Goal: Task Accomplishment & Management: Use online tool/utility

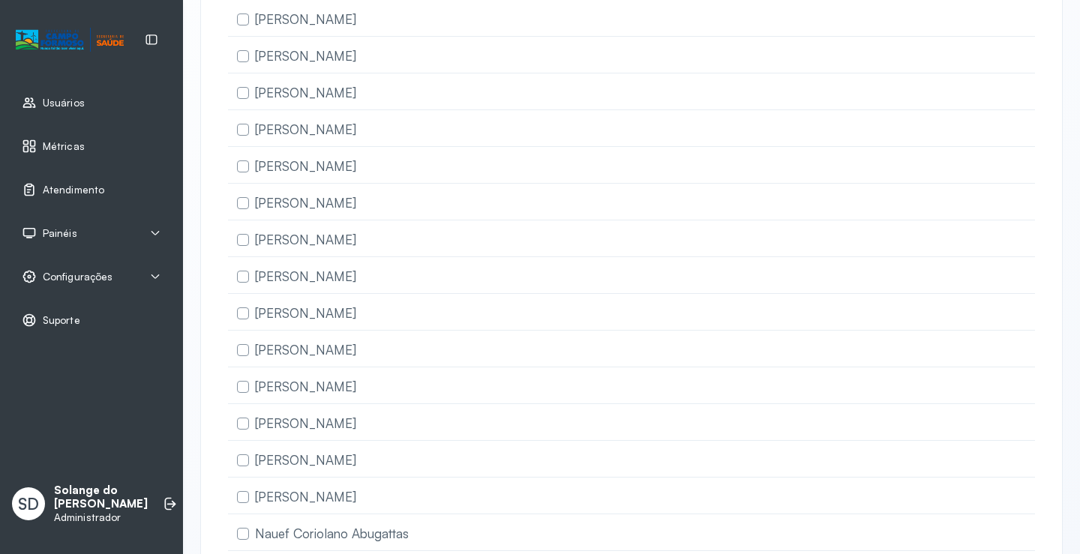
scroll to position [375, 0]
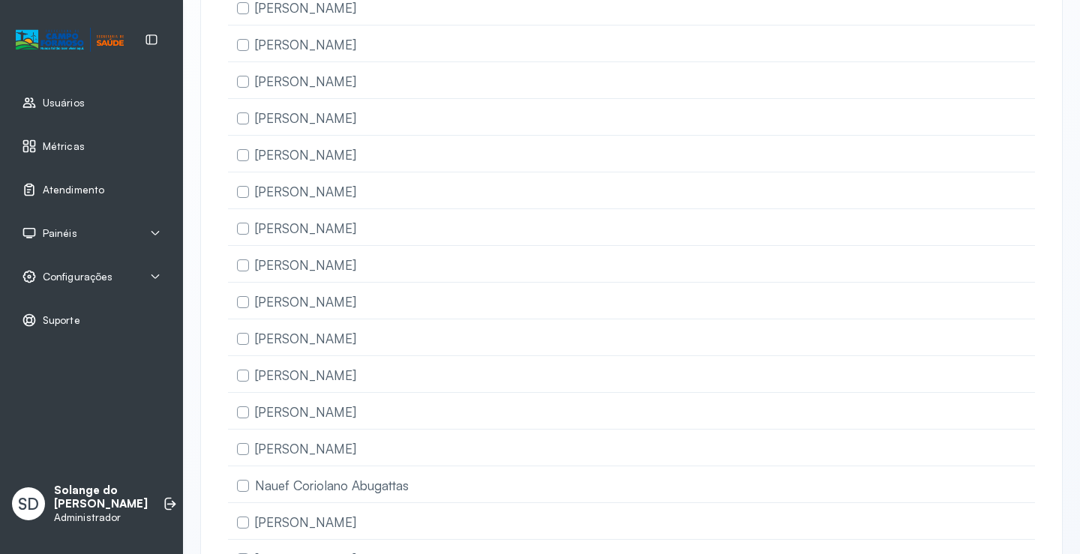
click at [59, 184] on span "Atendimento" at bounding box center [74, 190] width 62 height 13
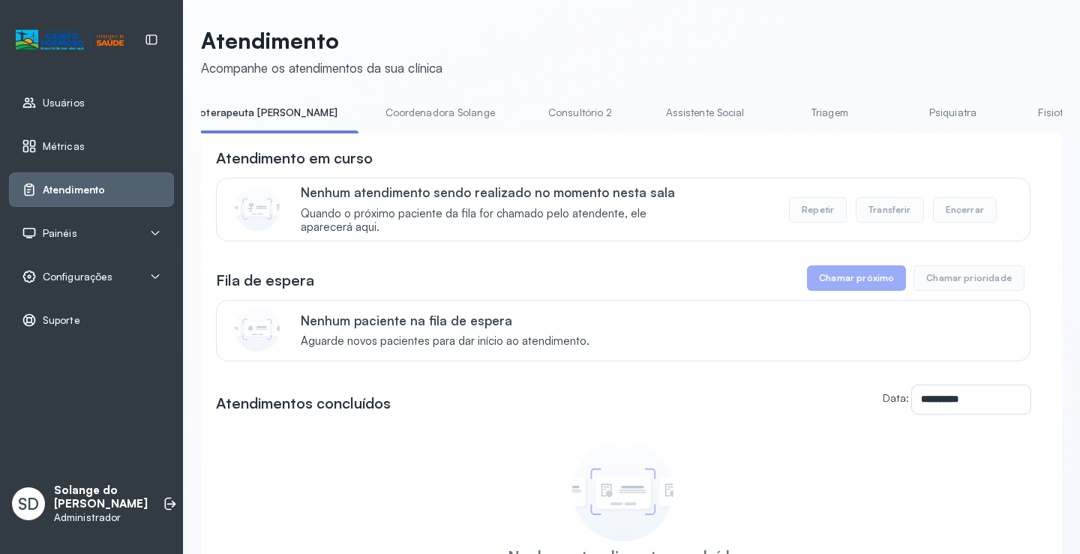
scroll to position [0, 1140]
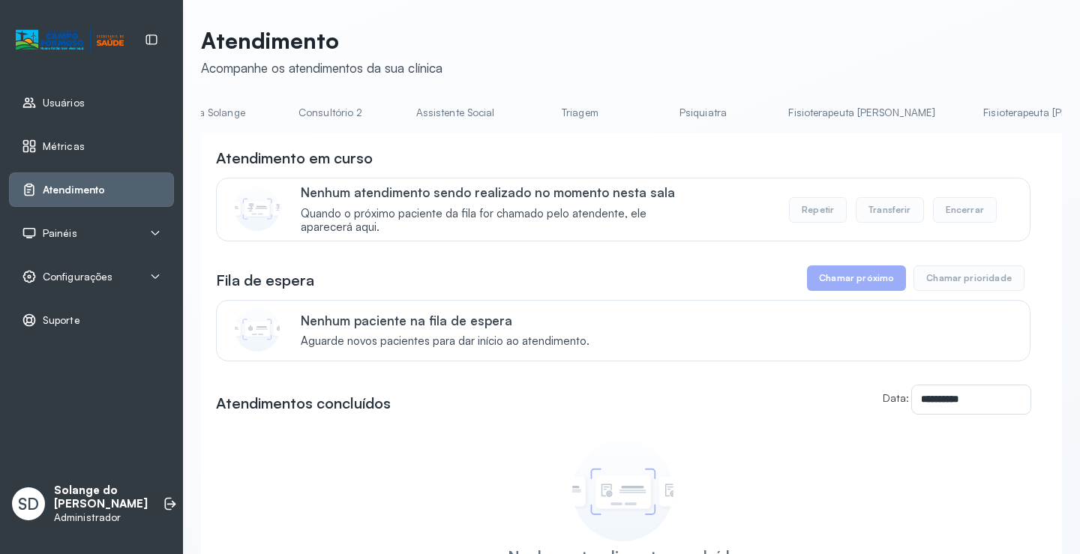
click at [401, 116] on link "Assistente Social" at bounding box center [455, 113] width 109 height 25
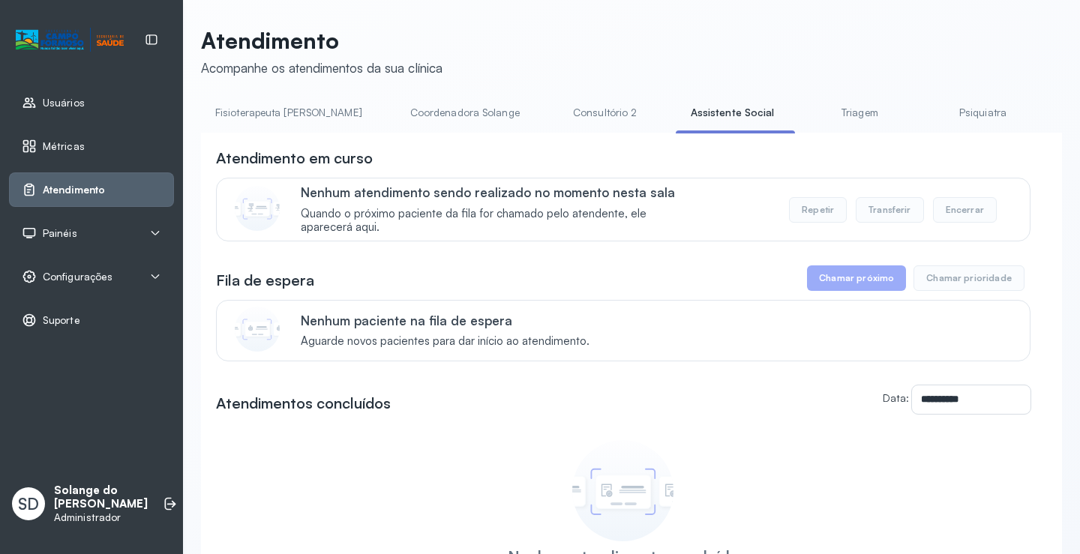
scroll to position [0, 893]
click at [421, 115] on link "Coordenadora Solange" at bounding box center [491, 113] width 140 height 25
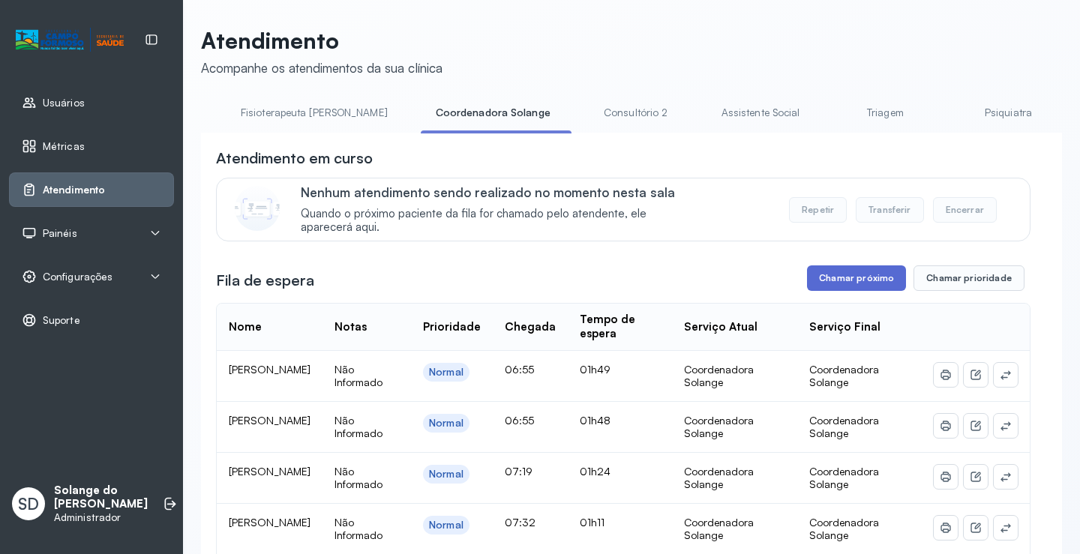
click at [854, 281] on button "Chamar próximo" at bounding box center [856, 279] width 99 height 26
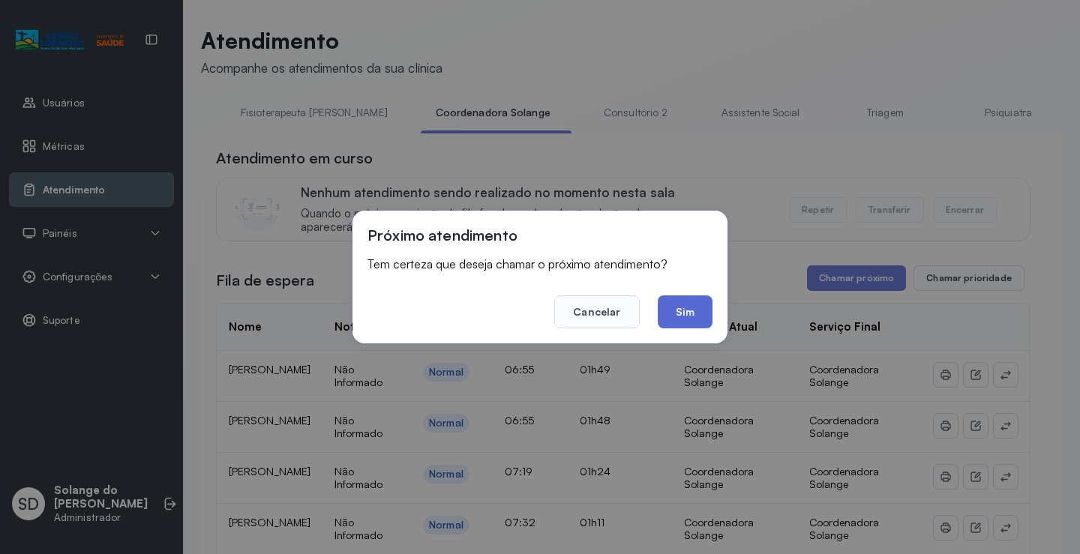
click at [685, 306] on button "Sim" at bounding box center [685, 312] width 55 height 33
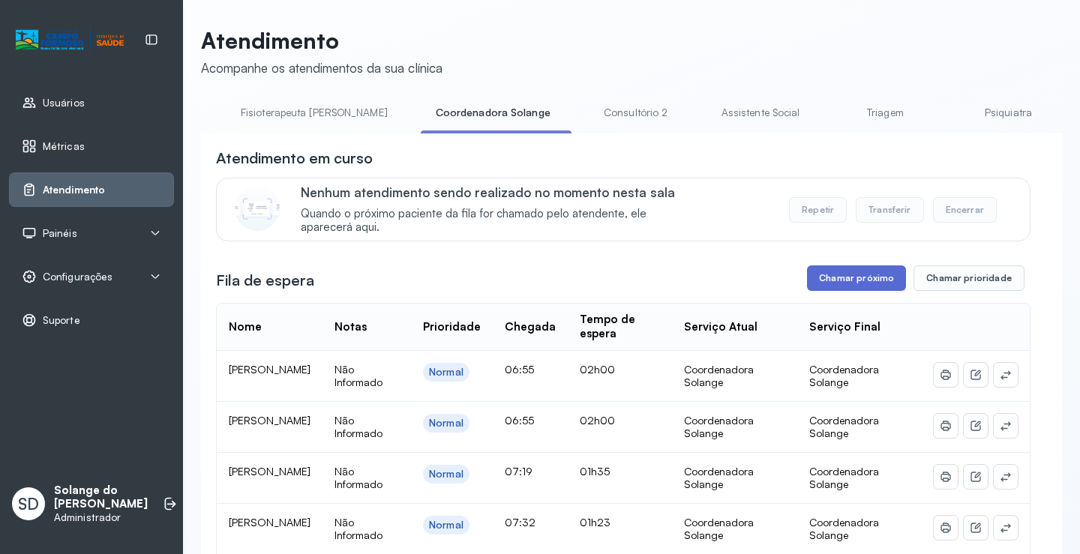
click at [839, 280] on button "Chamar próximo" at bounding box center [856, 279] width 99 height 26
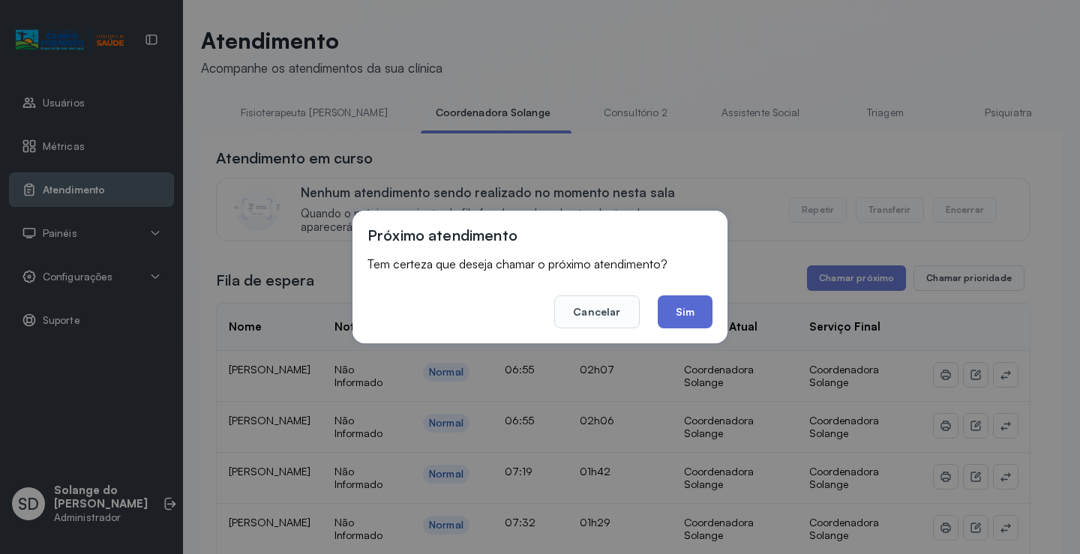
click at [694, 314] on button "Sim" at bounding box center [685, 312] width 55 height 33
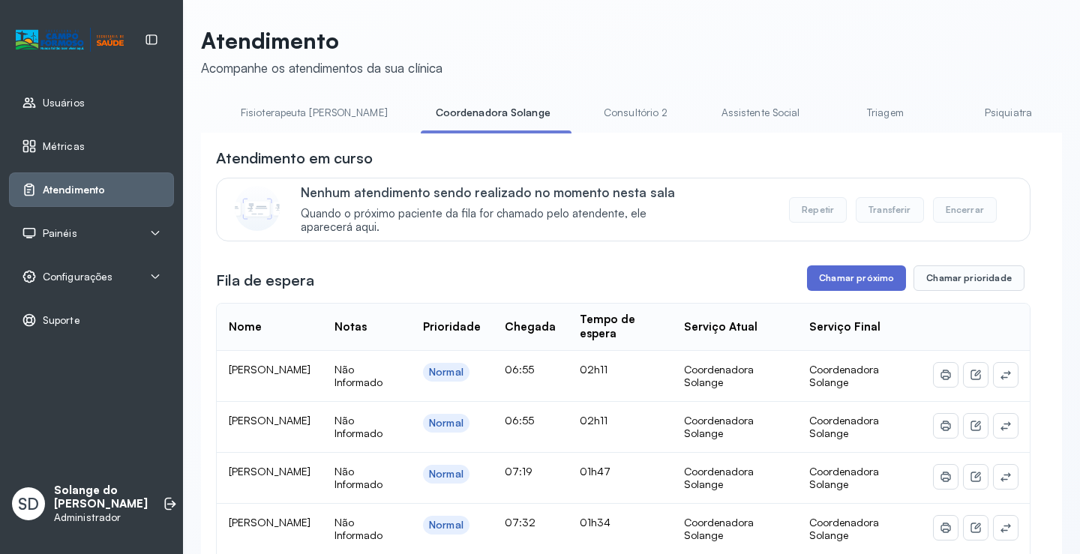
click at [830, 282] on button "Chamar próximo" at bounding box center [856, 279] width 99 height 26
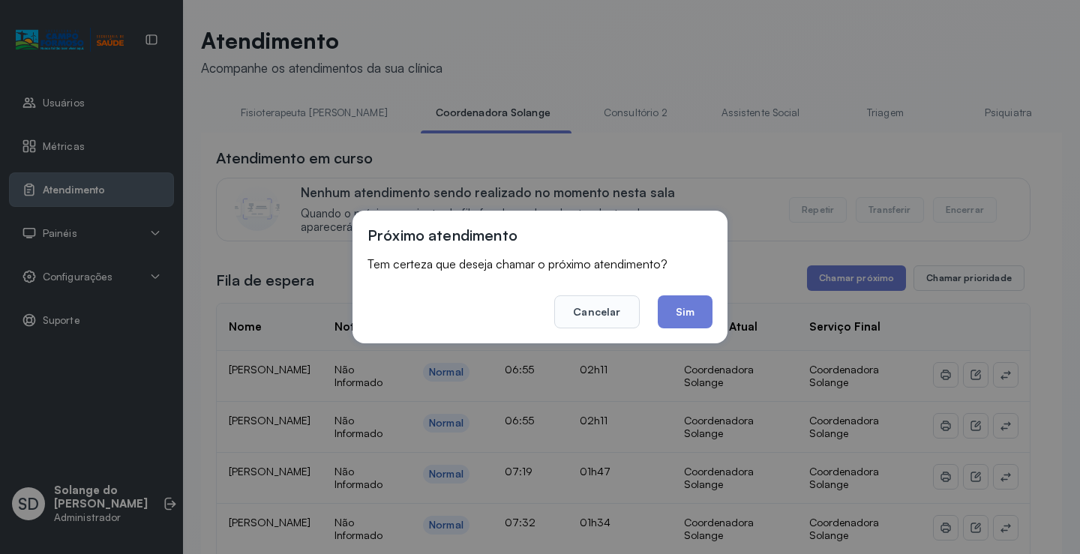
click at [674, 307] on button "Sim" at bounding box center [685, 312] width 55 height 33
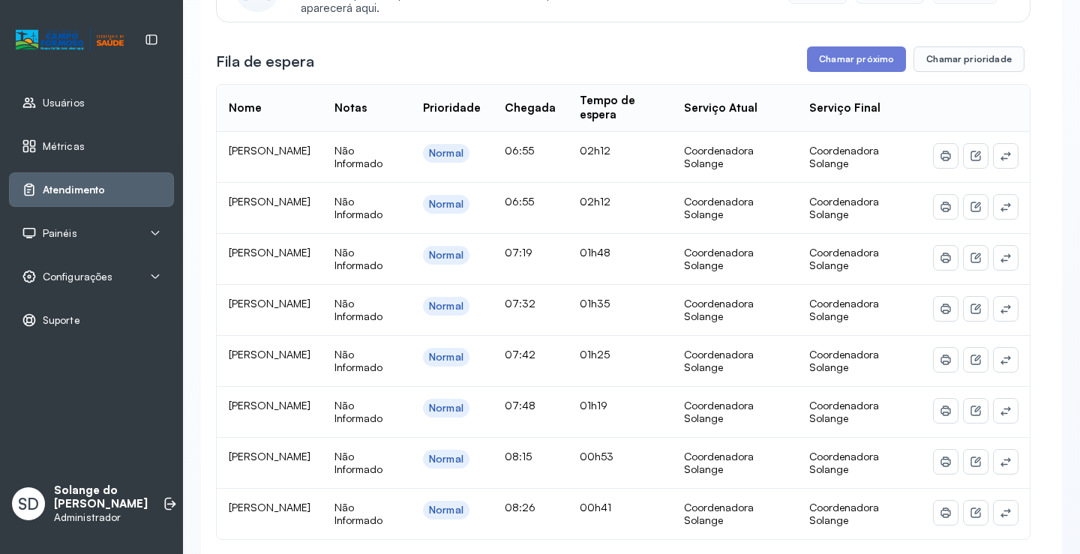
scroll to position [225, 0]
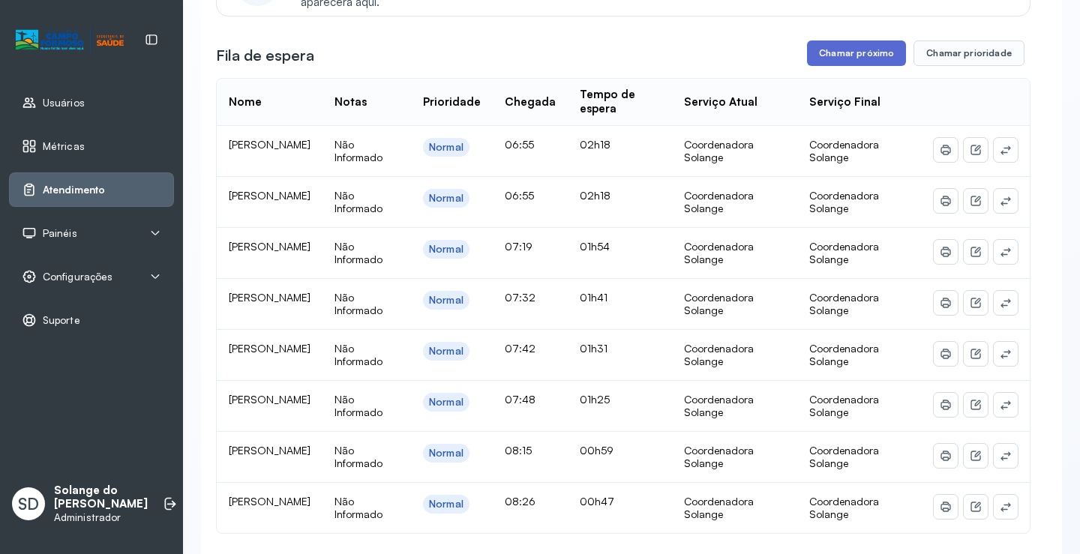
click at [848, 48] on button "Chamar próximo" at bounding box center [856, 54] width 99 height 26
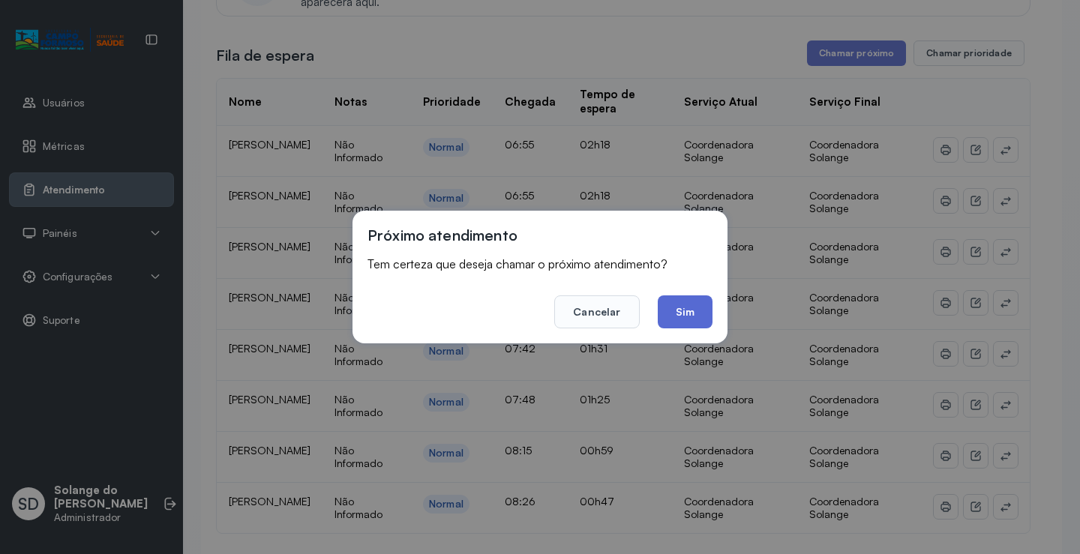
click at [691, 312] on button "Sim" at bounding box center [685, 312] width 55 height 33
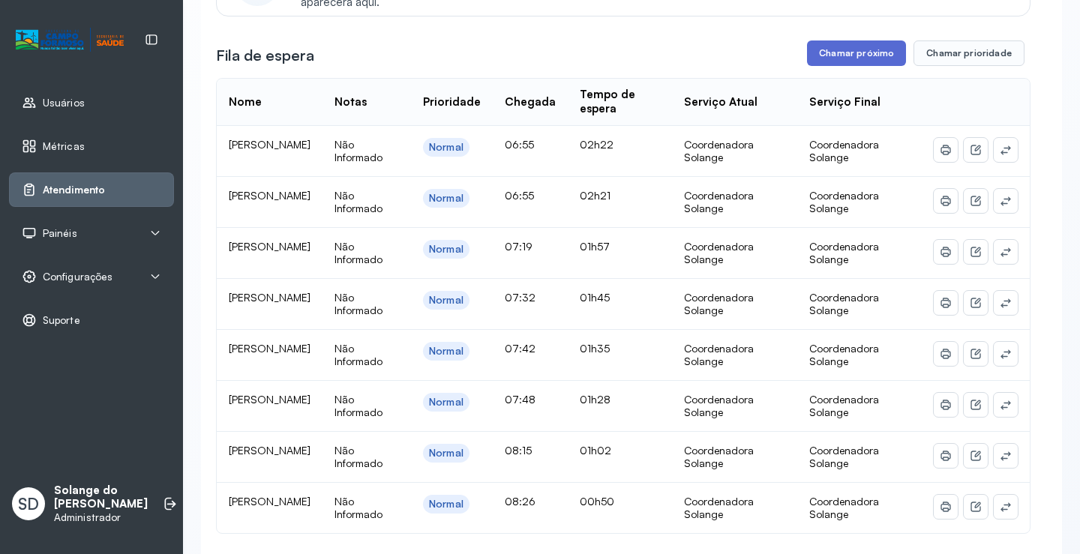
click at [833, 57] on button "Chamar próximo" at bounding box center [856, 54] width 99 height 26
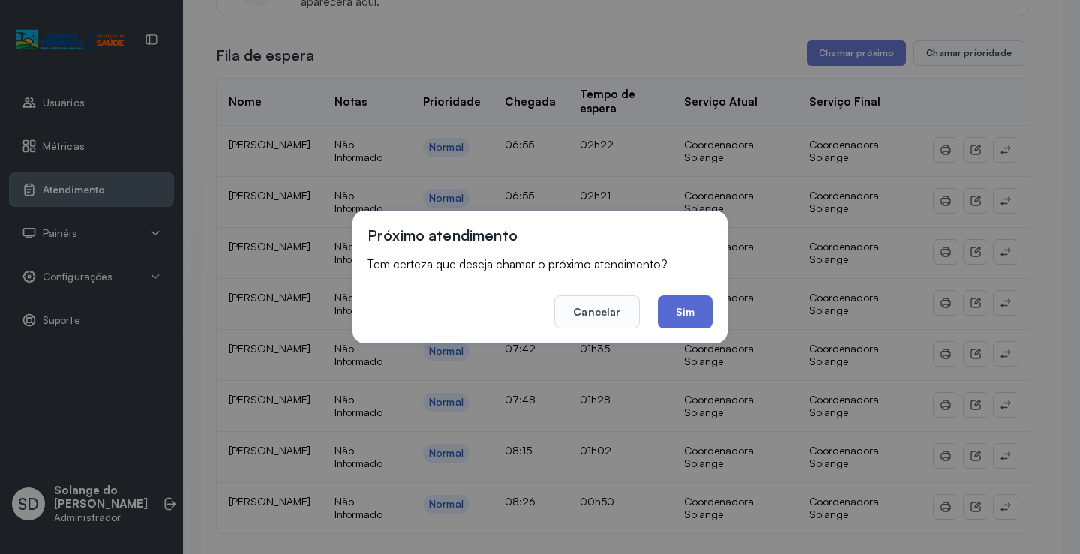
click at [680, 305] on button "Sim" at bounding box center [685, 312] width 55 height 33
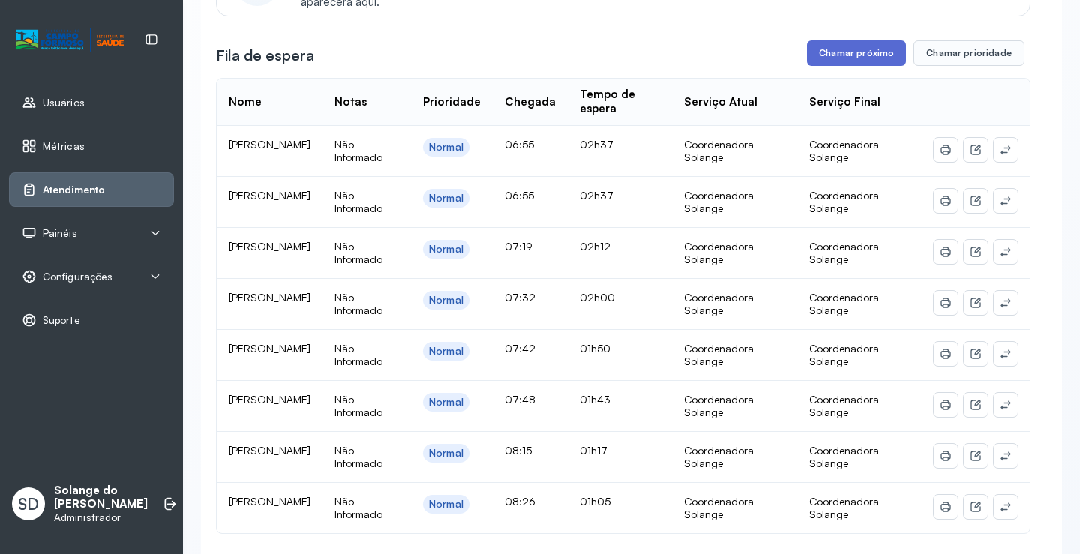
click at [845, 63] on button "Chamar próximo" at bounding box center [856, 54] width 99 height 26
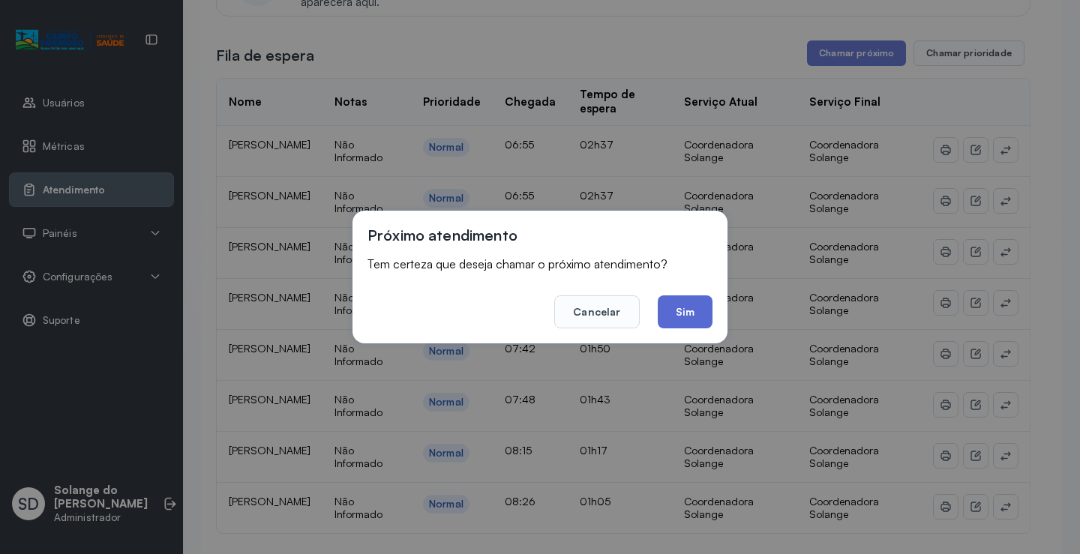
click at [683, 307] on button "Sim" at bounding box center [685, 312] width 55 height 33
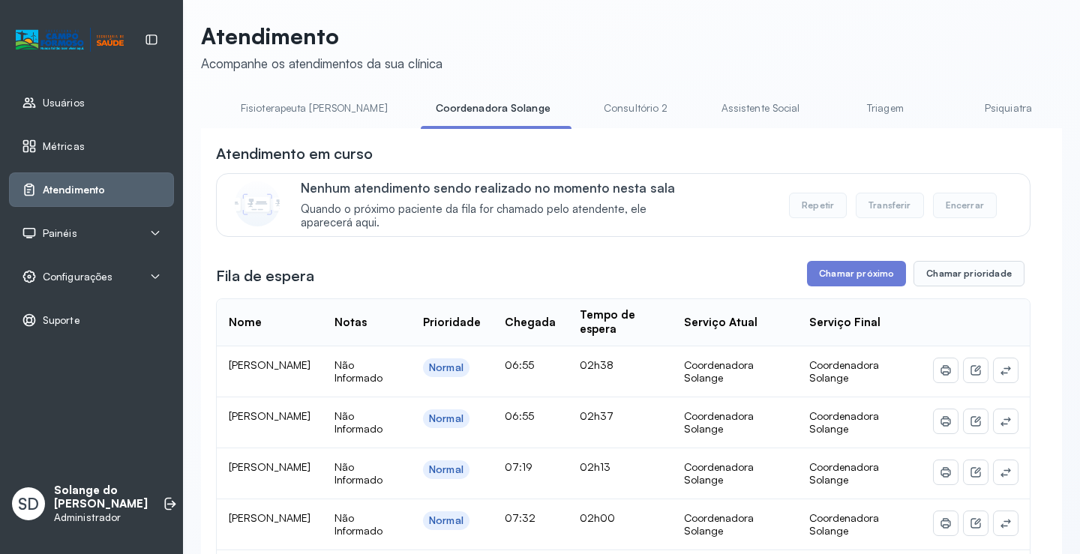
scroll to position [0, 0]
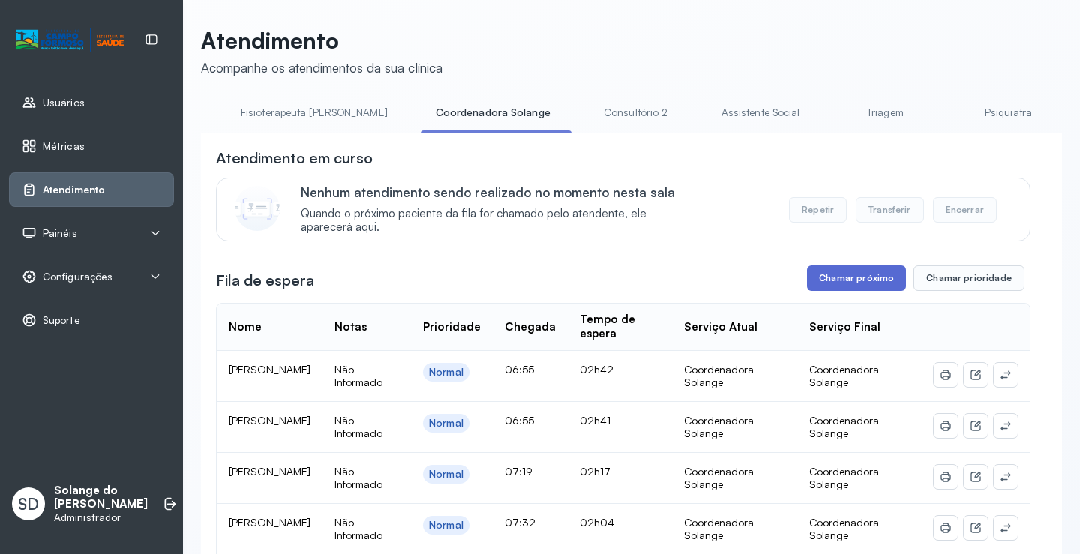
click at [827, 282] on button "Chamar próximo" at bounding box center [856, 279] width 99 height 26
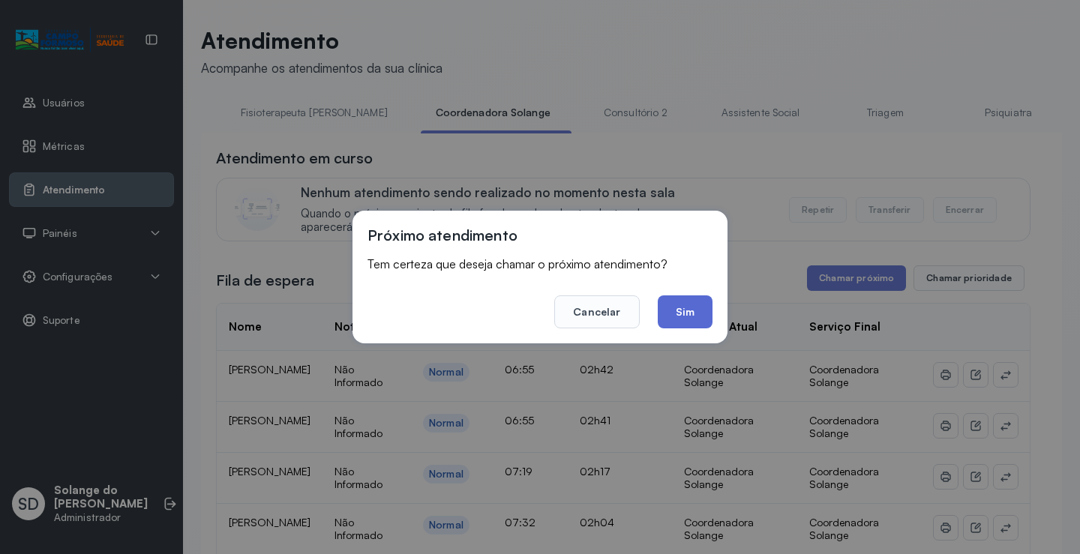
click at [680, 311] on button "Sim" at bounding box center [685, 312] width 55 height 33
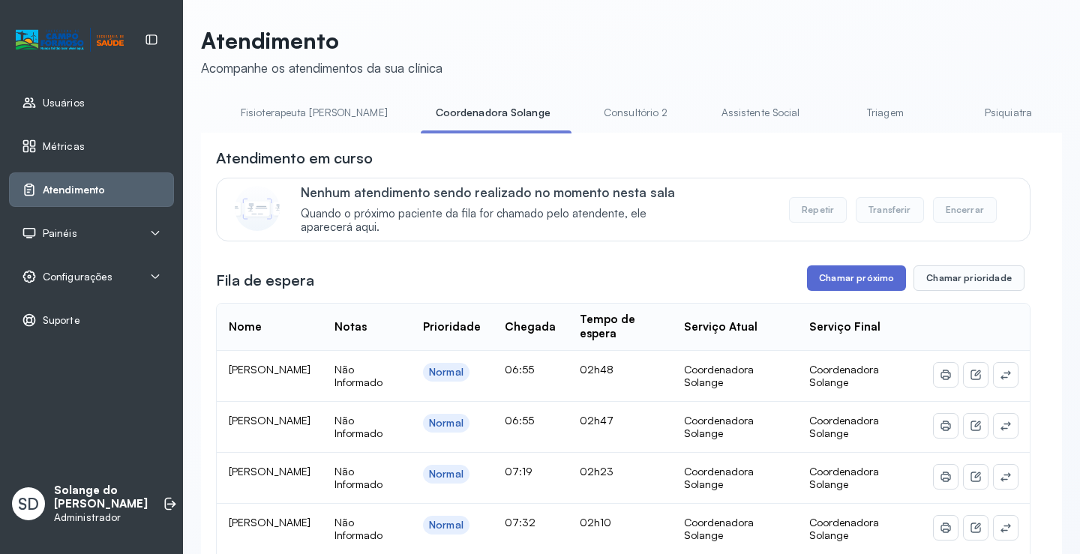
click at [855, 288] on button "Chamar próximo" at bounding box center [856, 279] width 99 height 26
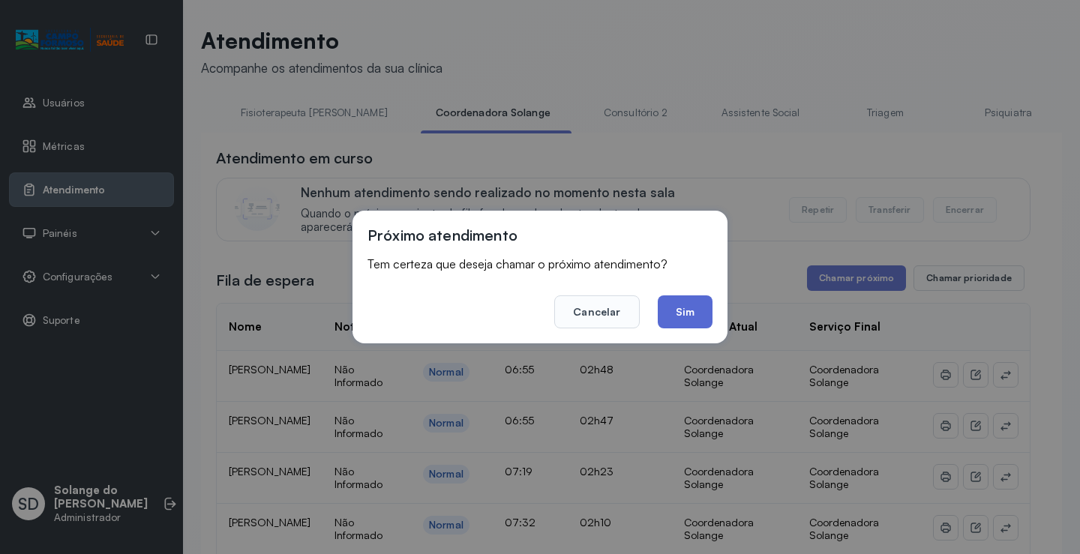
click at [697, 320] on button "Sim" at bounding box center [685, 312] width 55 height 33
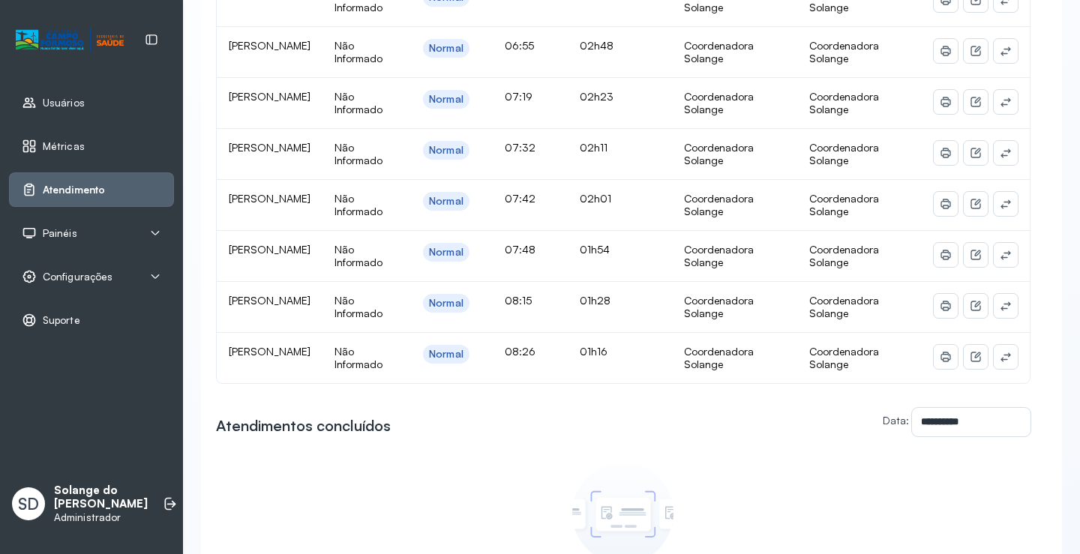
scroll to position [225, 0]
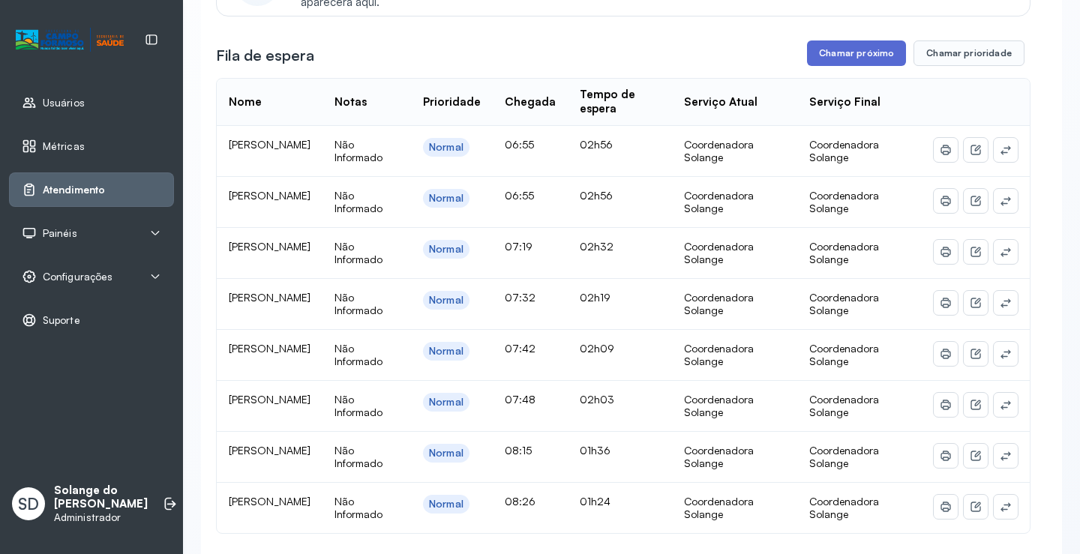
click at [860, 56] on button "Chamar próximo" at bounding box center [856, 54] width 99 height 26
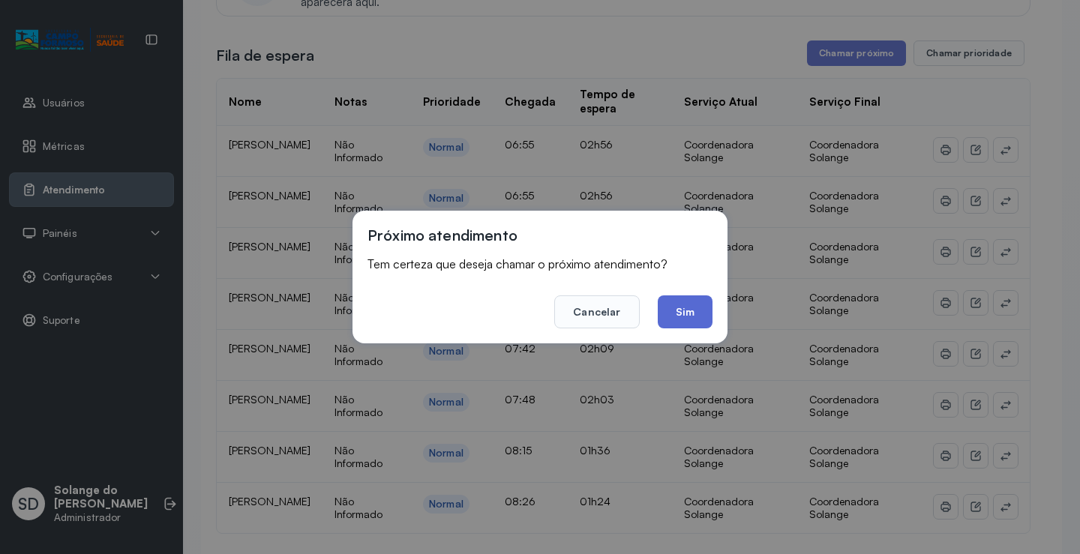
click at [686, 314] on button "Sim" at bounding box center [685, 312] width 55 height 33
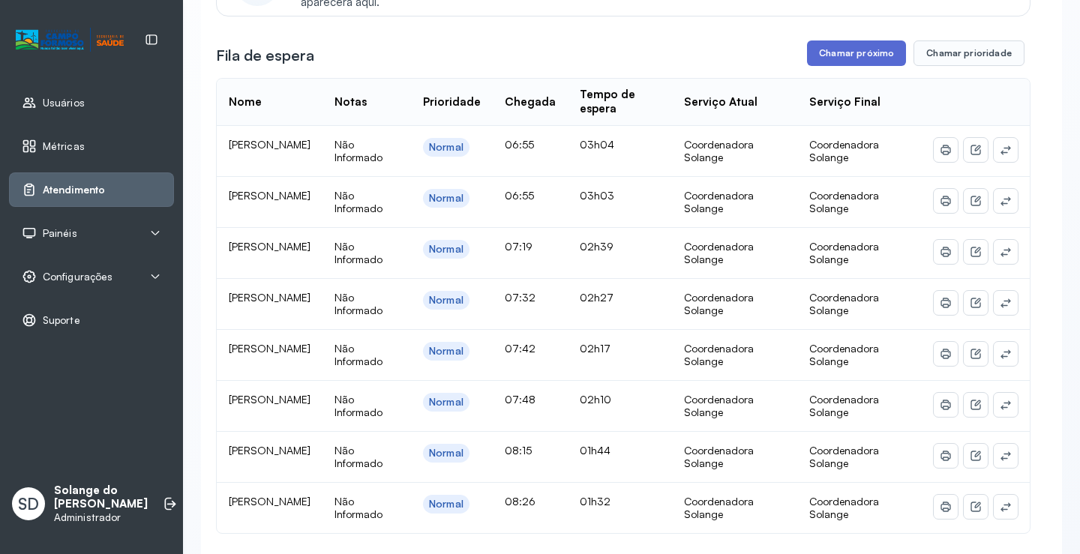
click at [836, 53] on button "Chamar próximo" at bounding box center [856, 54] width 99 height 26
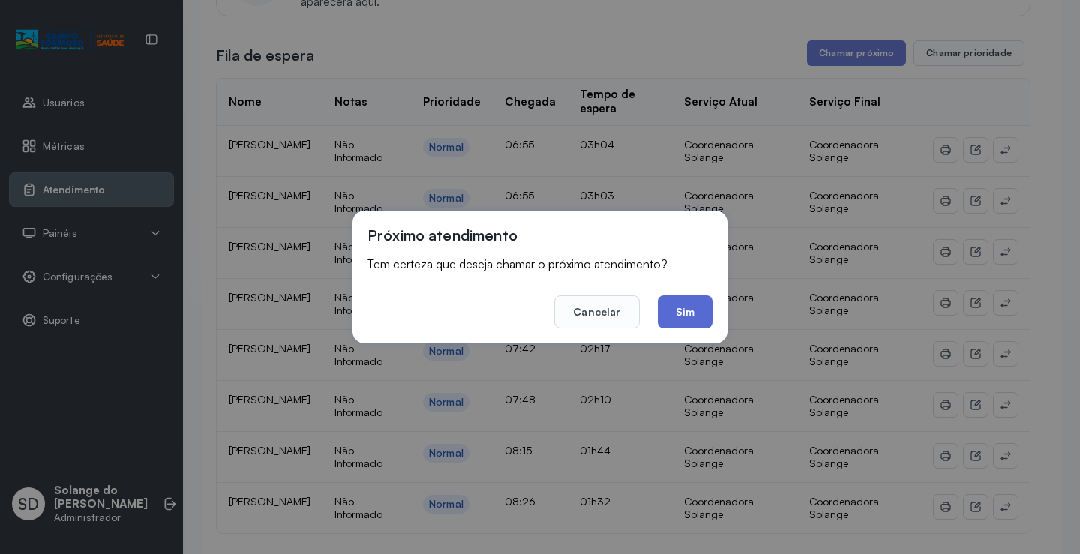
click at [684, 313] on button "Sim" at bounding box center [685, 312] width 55 height 33
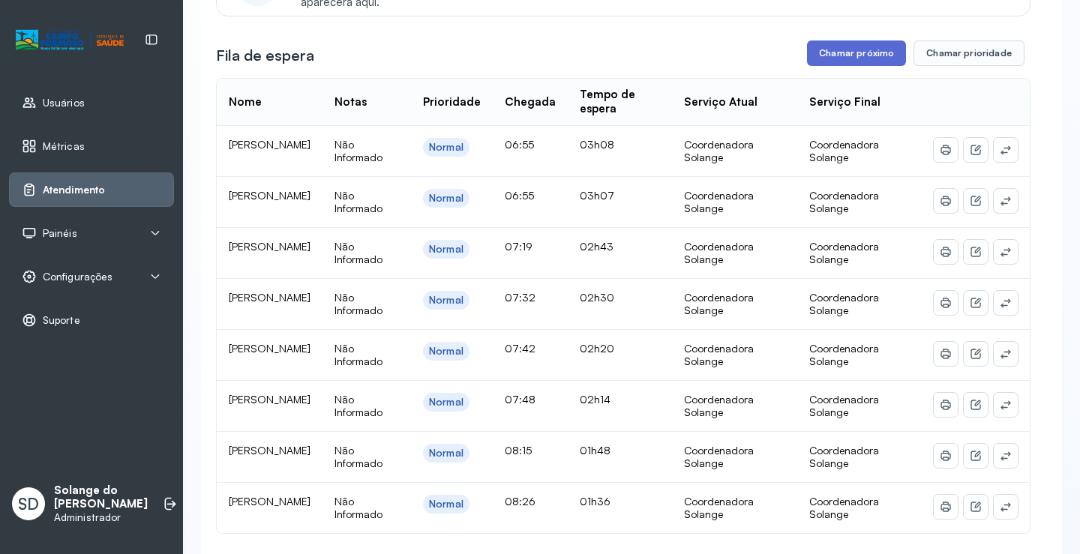
click at [843, 60] on button "Chamar próximo" at bounding box center [856, 54] width 99 height 26
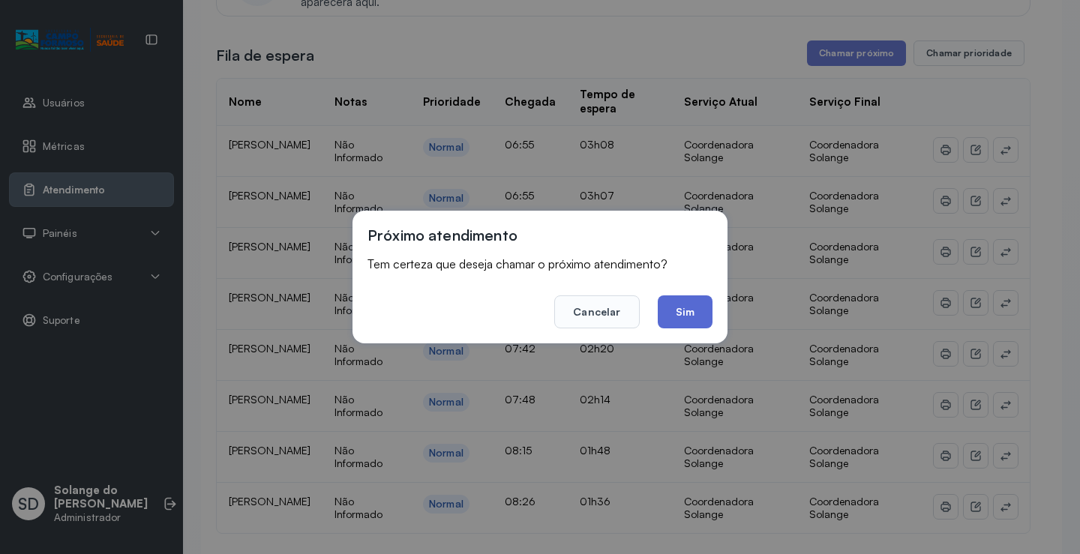
click at [671, 313] on button "Sim" at bounding box center [685, 312] width 55 height 33
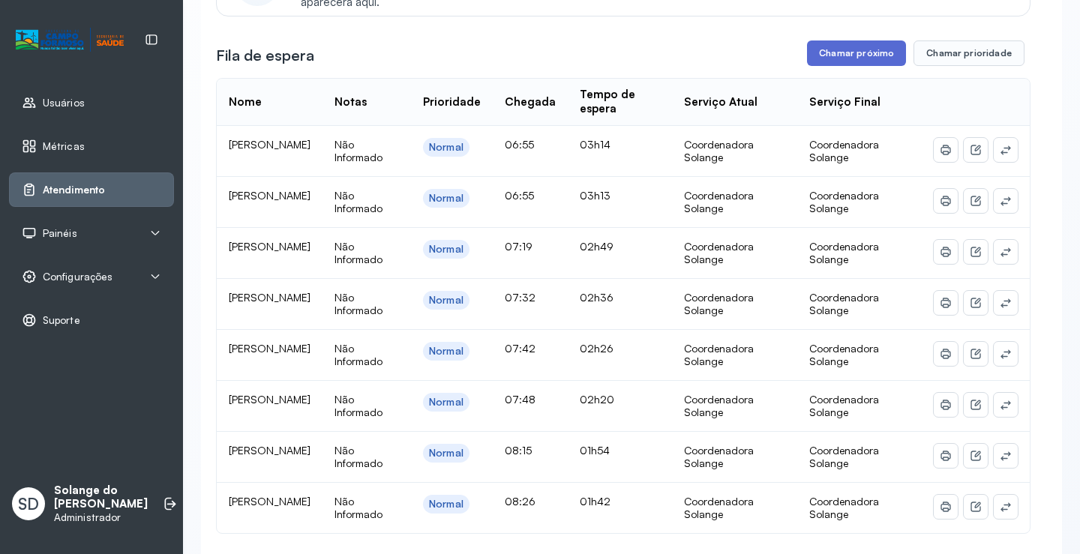
click at [845, 60] on button "Chamar próximo" at bounding box center [856, 54] width 99 height 26
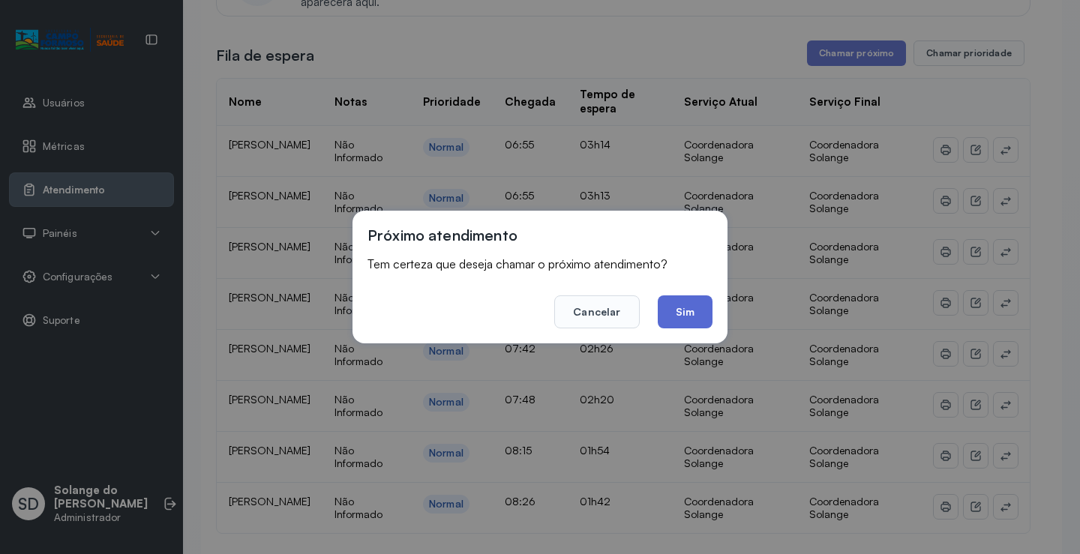
click at [685, 312] on button "Sim" at bounding box center [685, 312] width 55 height 33
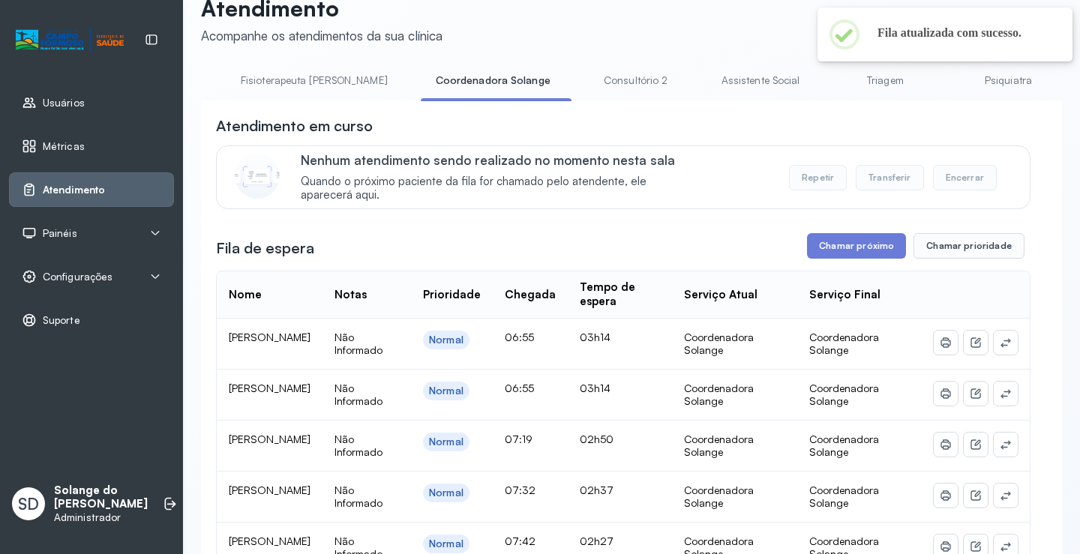
scroll to position [0, 0]
